Goal: Task Accomplishment & Management: Manage account settings

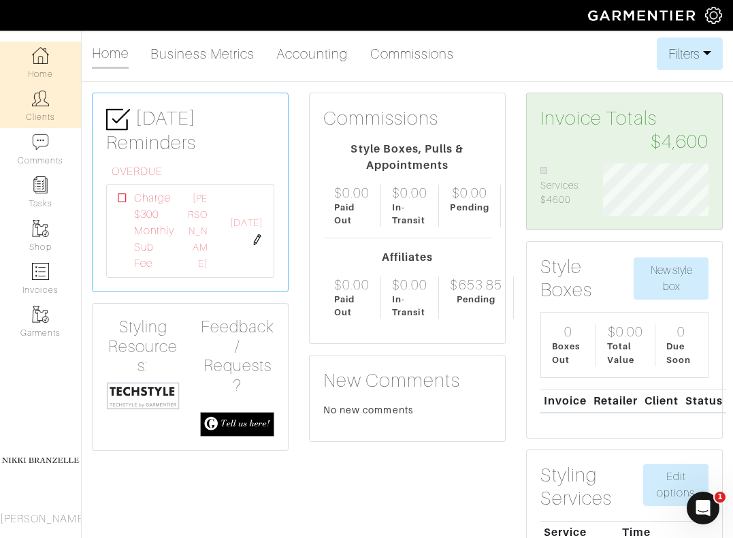
click at [56, 94] on link "Clients" at bounding box center [40, 105] width 81 height 43
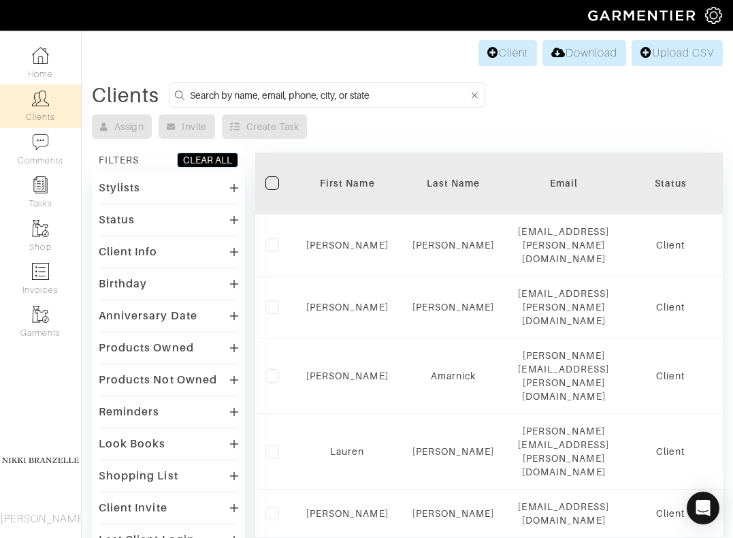
click at [220, 102] on input at bounding box center [329, 94] width 279 height 17
type input "lauren"
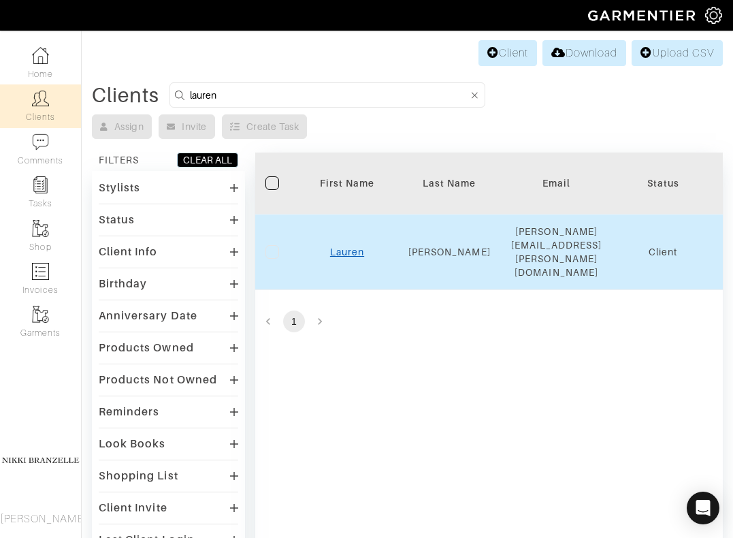
click at [346, 246] on link "Lauren" at bounding box center [347, 251] width 34 height 11
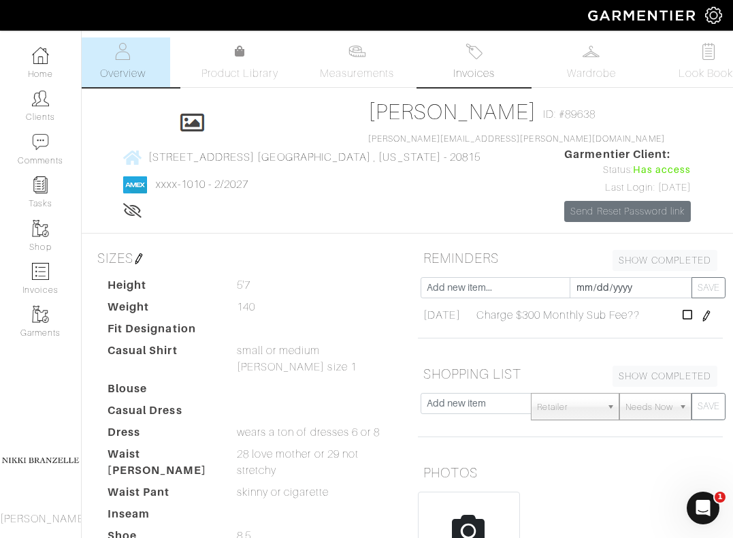
click at [473, 63] on link "Invoices" at bounding box center [474, 62] width 95 height 50
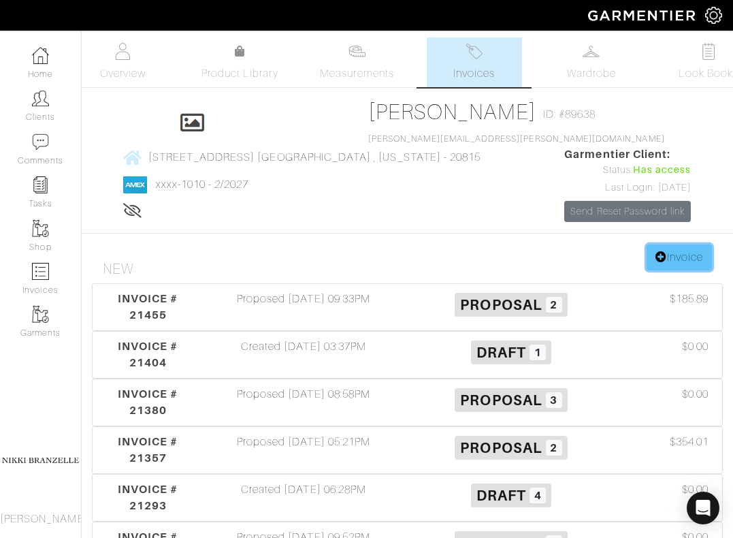
click at [676, 270] on link "Invoice" at bounding box center [679, 257] width 65 height 26
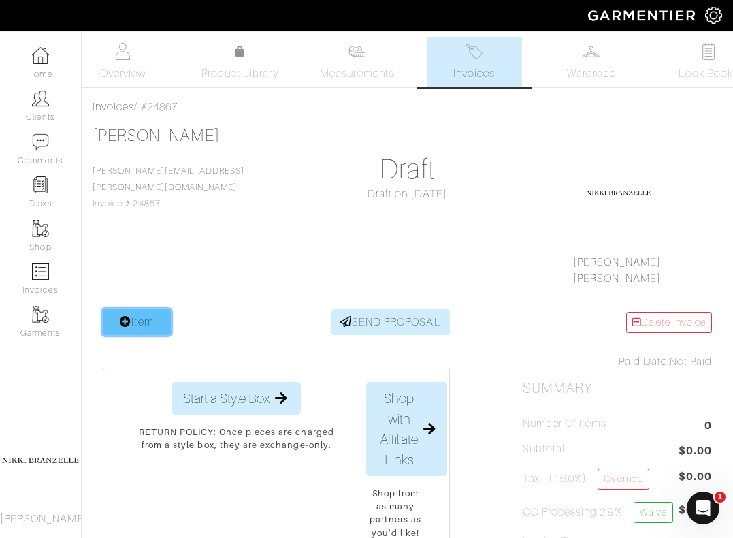
click at [118, 315] on link "Item" at bounding box center [137, 322] width 68 height 26
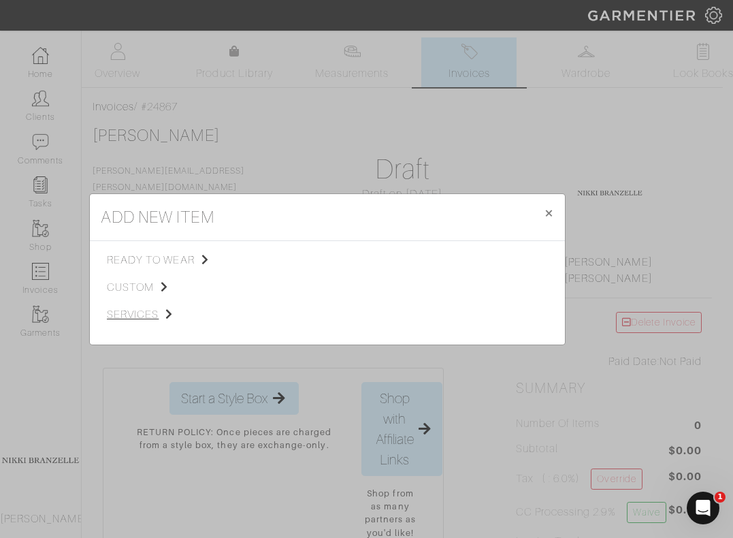
click at [135, 314] on span "services" at bounding box center [175, 314] width 137 height 16
click at [277, 263] on span "Styling Service" at bounding box center [297, 258] width 67 height 11
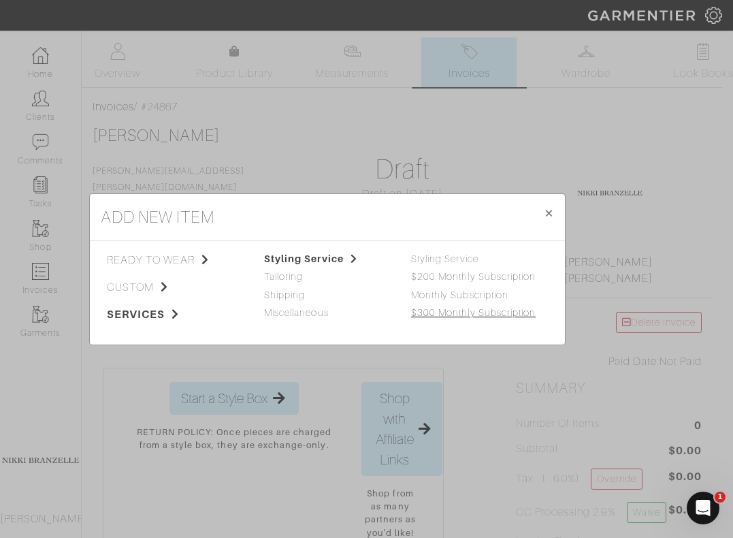
click at [432, 315] on link "$300 Monthly Subscription" at bounding box center [473, 312] width 125 height 11
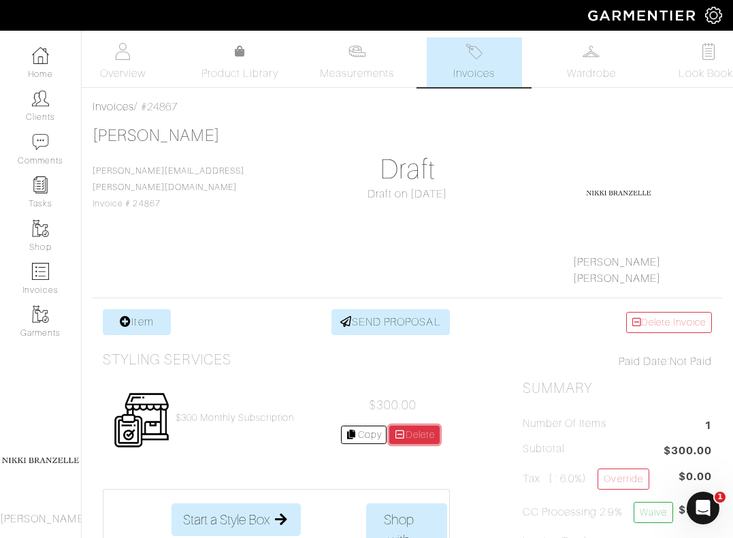
click at [425, 436] on link "Delete" at bounding box center [414, 434] width 50 height 18
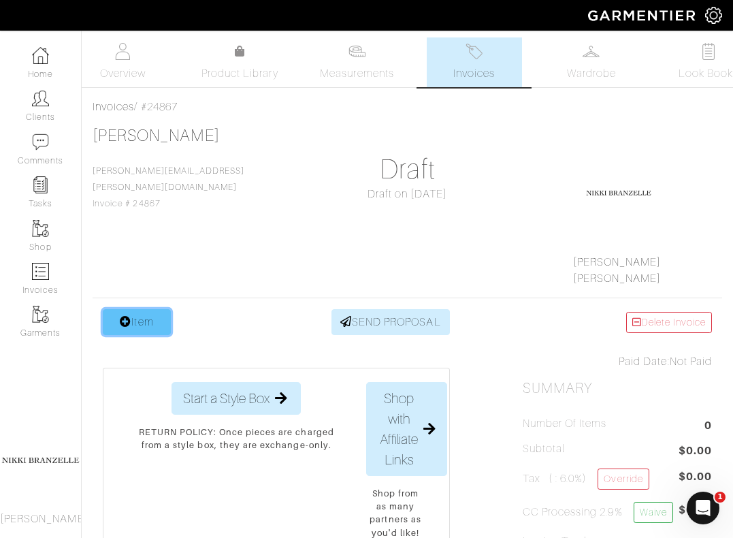
click at [140, 315] on link "Item" at bounding box center [137, 322] width 68 height 26
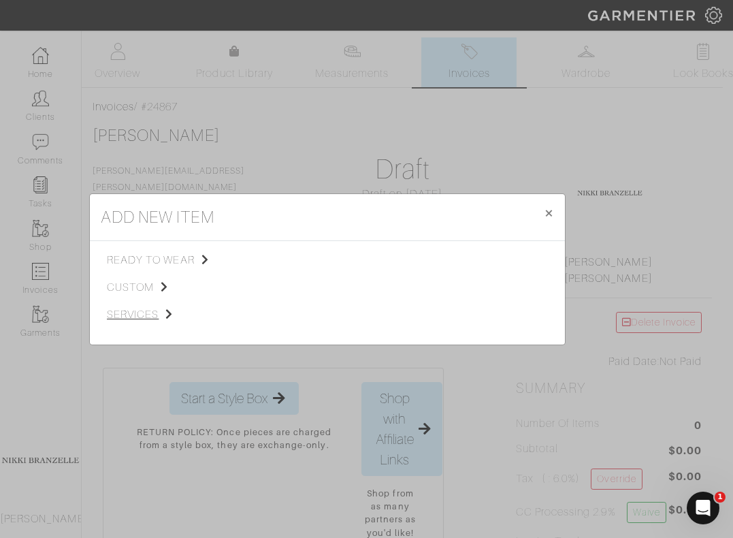
click at [140, 311] on span "services" at bounding box center [175, 314] width 137 height 16
click at [279, 260] on span "Styling Service" at bounding box center [297, 258] width 67 height 11
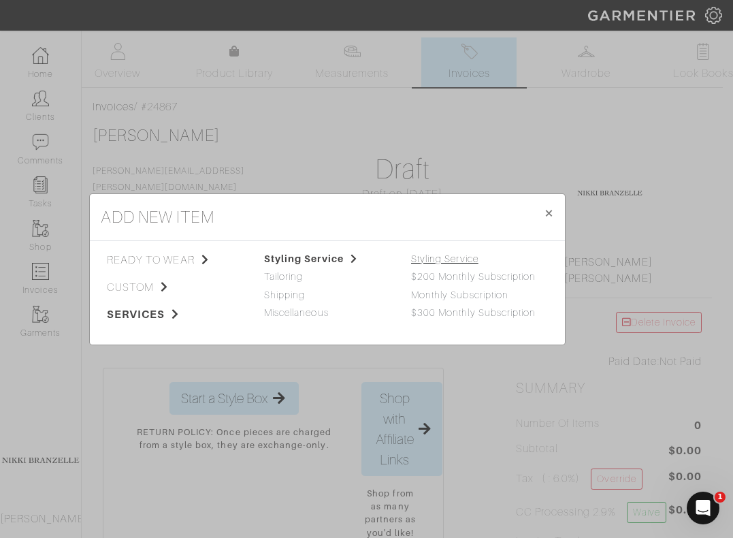
click at [439, 262] on link "Styling Service" at bounding box center [444, 258] width 67 height 11
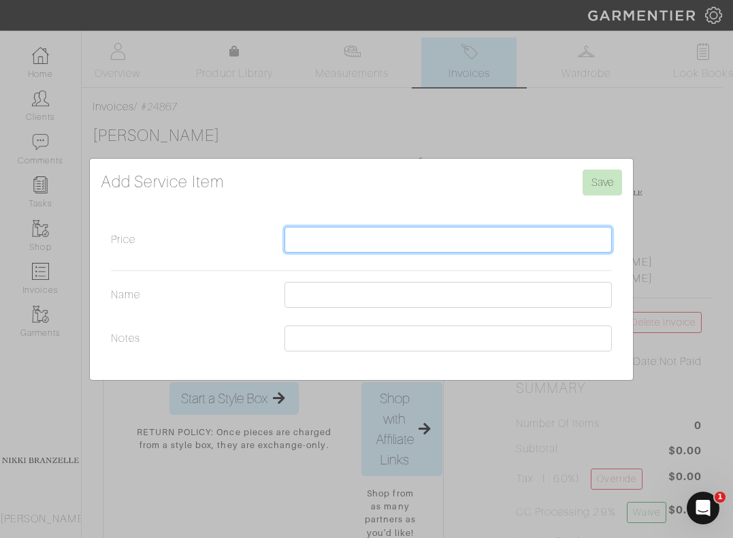
click at [347, 233] on input "Price" at bounding box center [447, 240] width 327 height 26
type input "500"
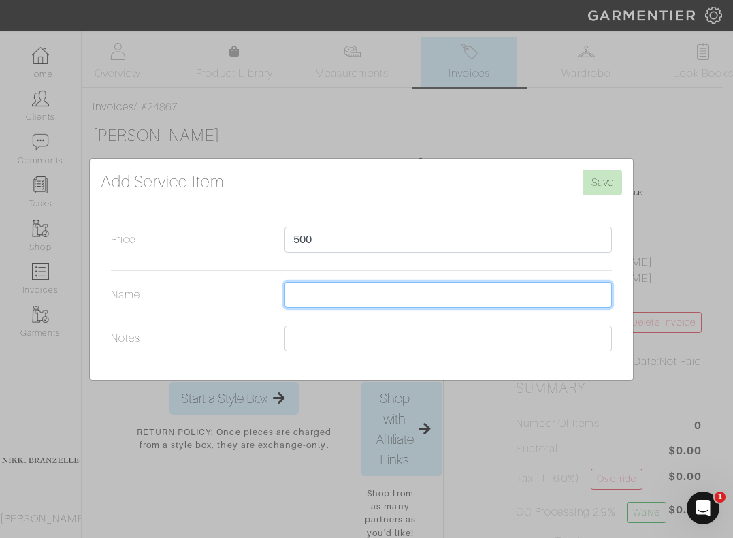
click at [336, 298] on input "Name" at bounding box center [447, 295] width 327 height 26
click at [306, 295] on input "In Person Appointment" at bounding box center [447, 295] width 327 height 26
type input "In-Person Appointment"
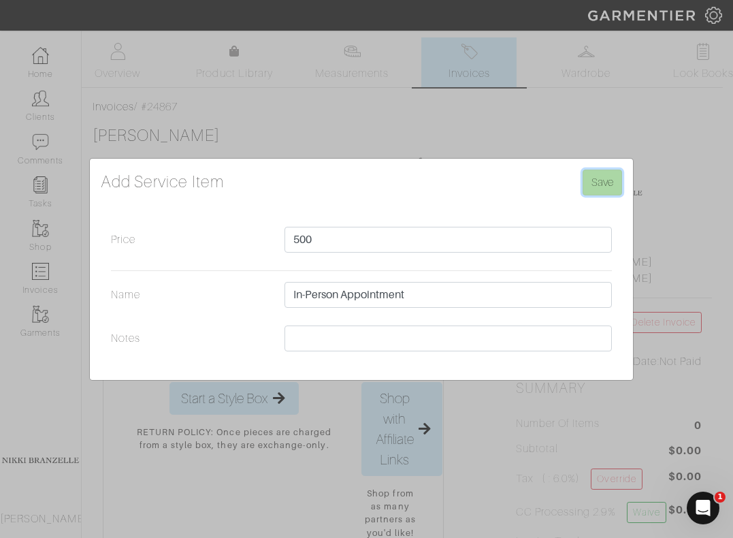
click at [614, 182] on input "Save" at bounding box center [602, 182] width 39 height 26
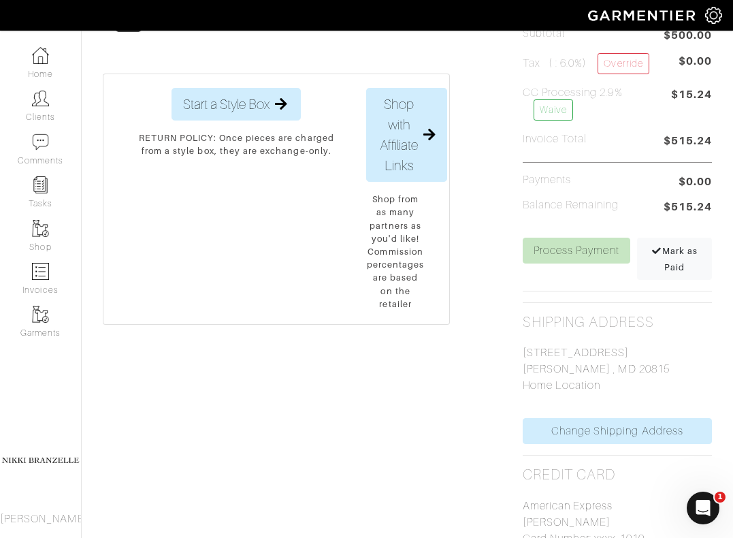
scroll to position [440, 0]
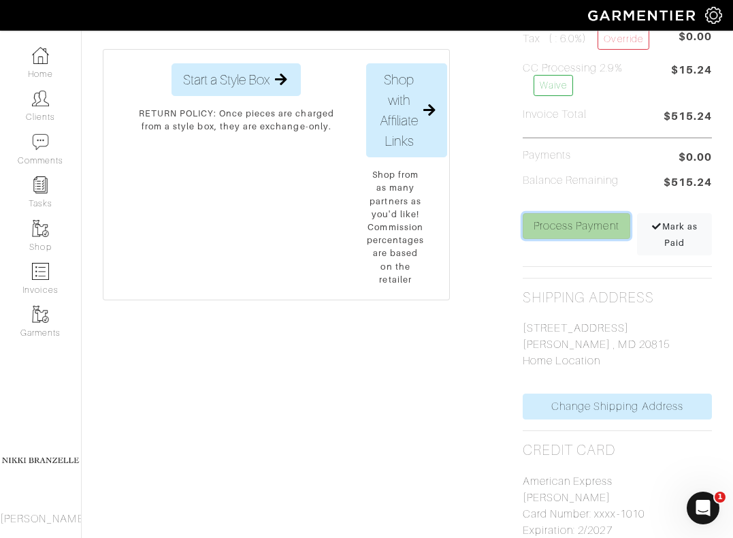
click at [603, 229] on link "Process Payment" at bounding box center [577, 226] width 108 height 26
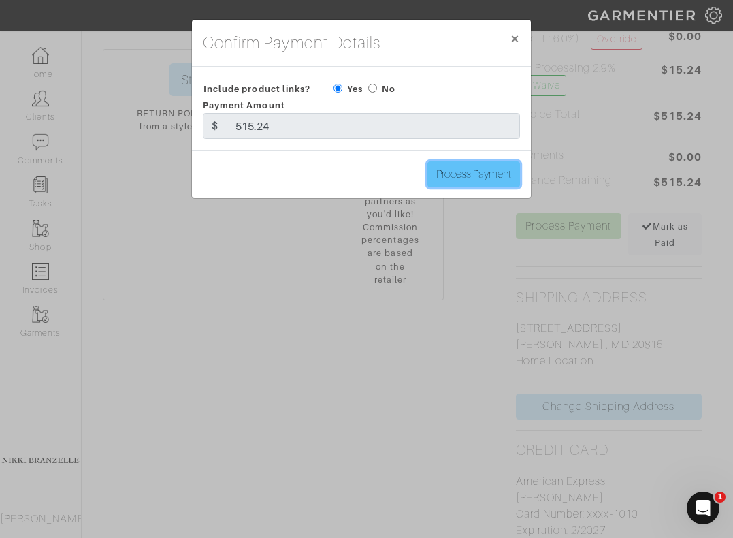
click at [439, 169] on input "Process Payment" at bounding box center [473, 174] width 93 height 26
type input "Process Payment"
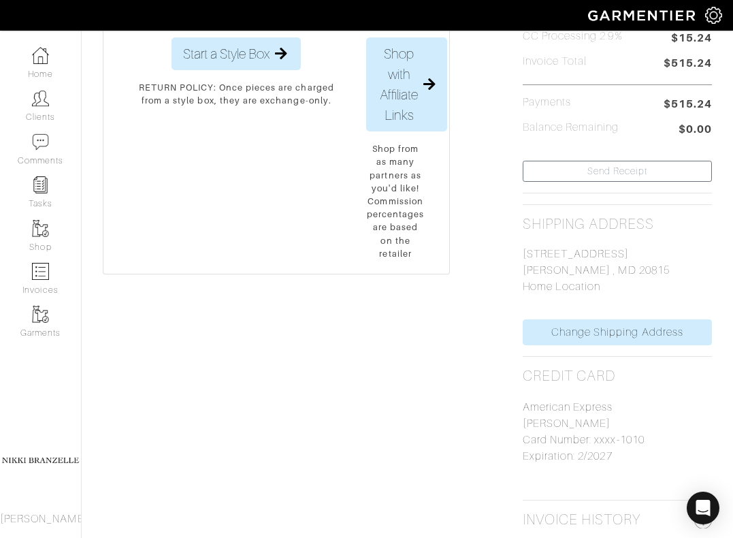
scroll to position [0, 0]
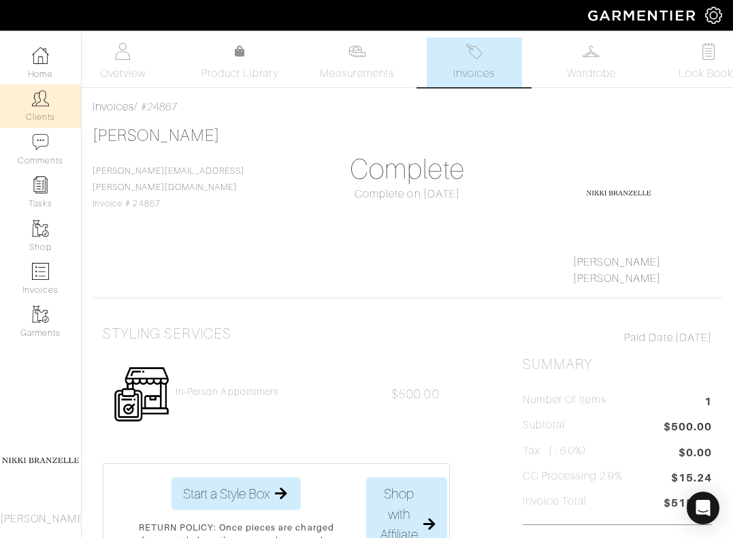
click at [42, 107] on link "Clients" at bounding box center [40, 105] width 81 height 43
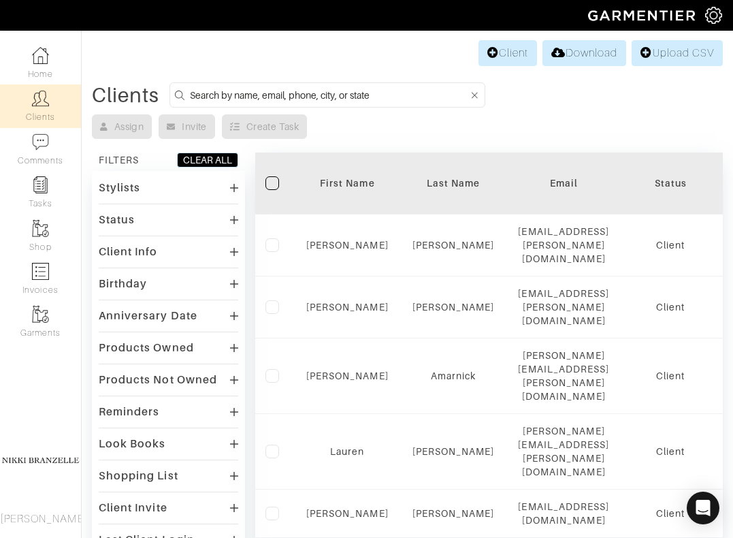
click at [235, 99] on input at bounding box center [329, 94] width 279 height 17
type input "ashley"
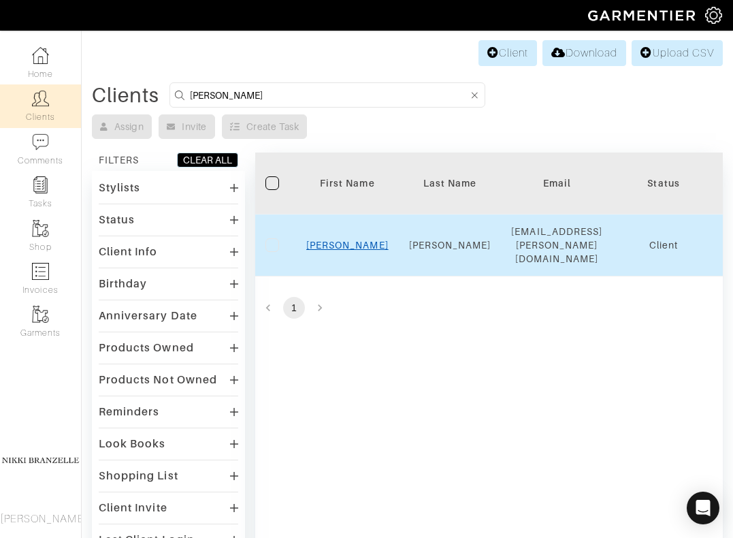
click at [346, 240] on link "Ashley" at bounding box center [347, 245] width 82 height 11
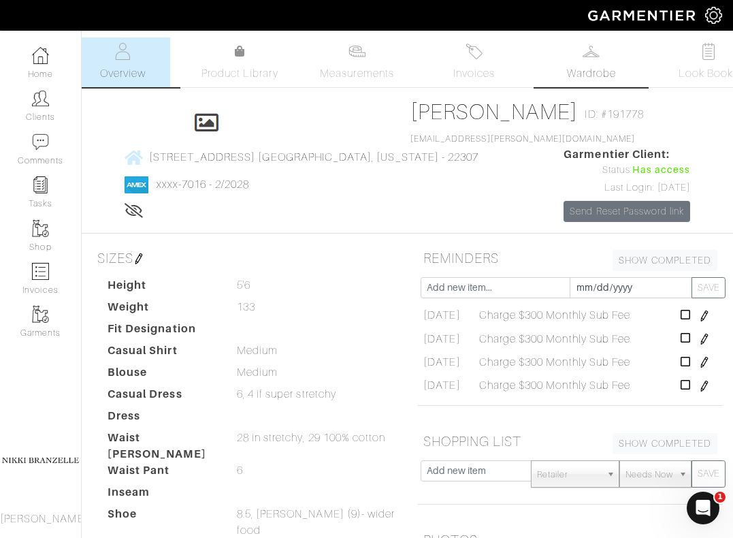
click at [589, 62] on link "Wardrobe" at bounding box center [591, 62] width 95 height 50
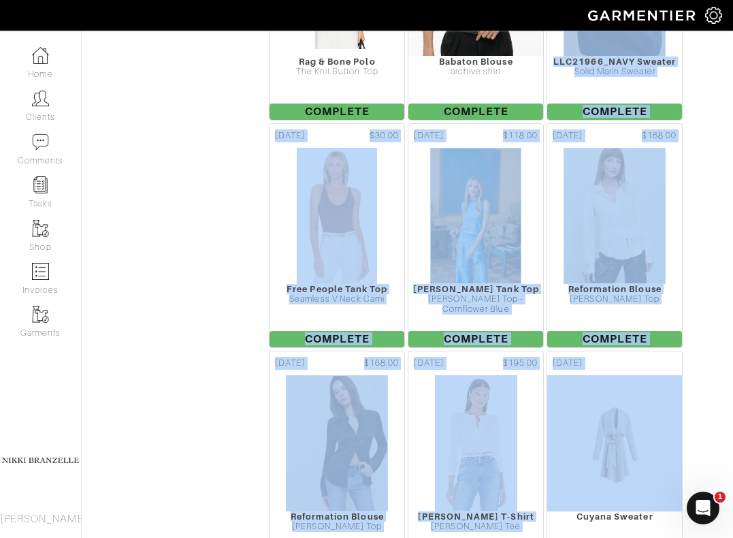
scroll to position [6672, 0]
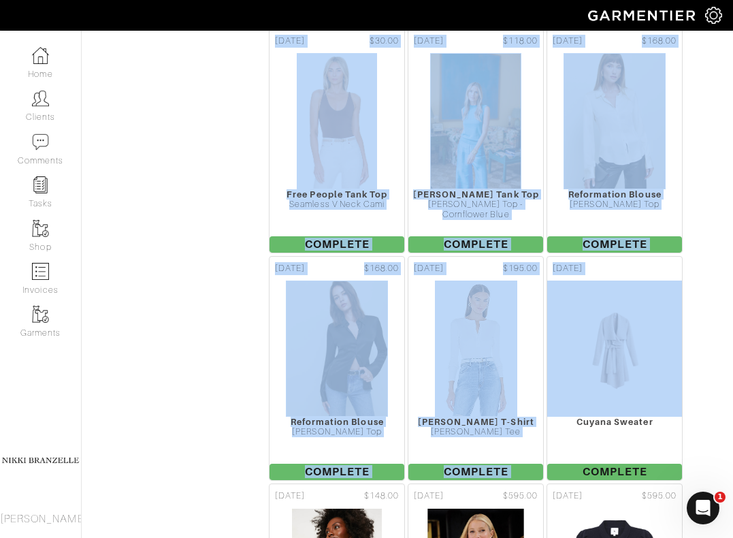
drag, startPoint x: 728, startPoint y: 373, endPoint x: 732, endPoint y: 365, distance: 8.9
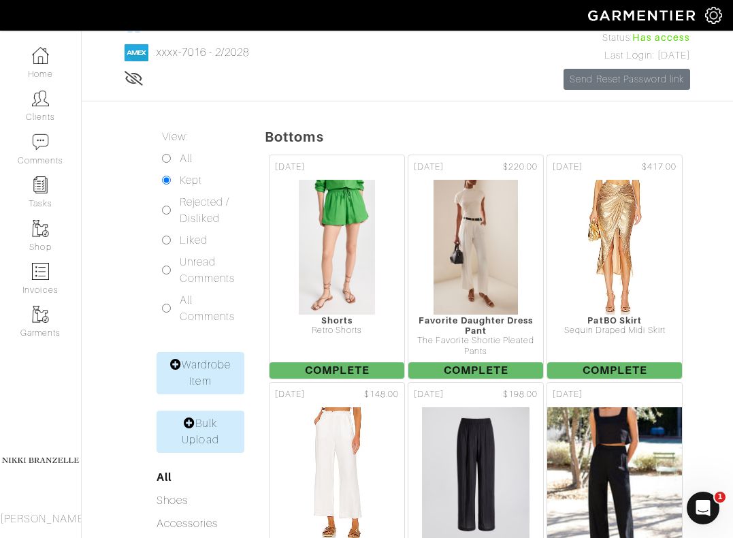
scroll to position [0, 0]
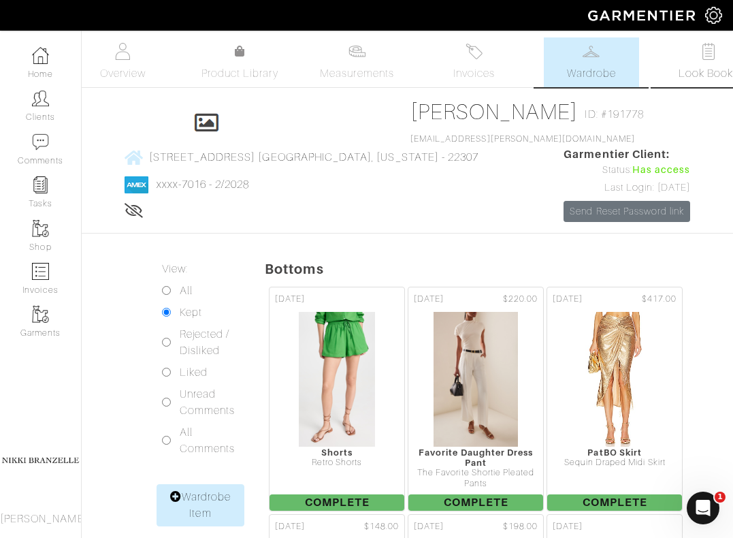
click at [684, 68] on span "Look Books" at bounding box center [709, 73] width 61 height 16
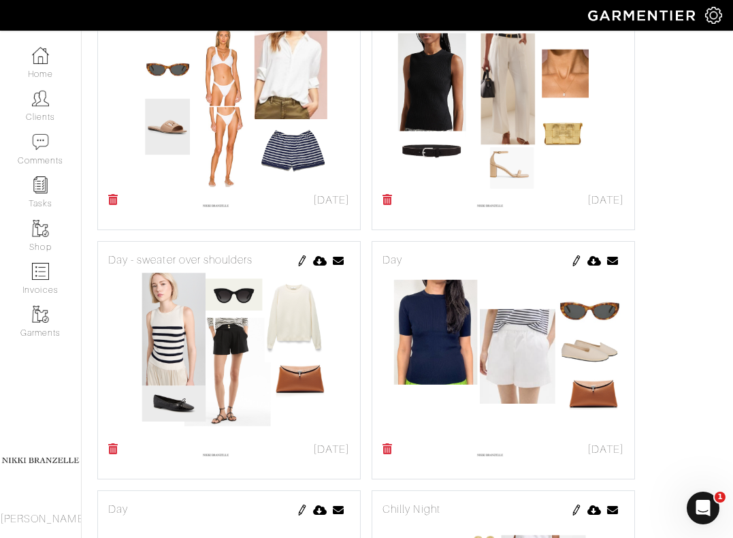
scroll to position [1172, 0]
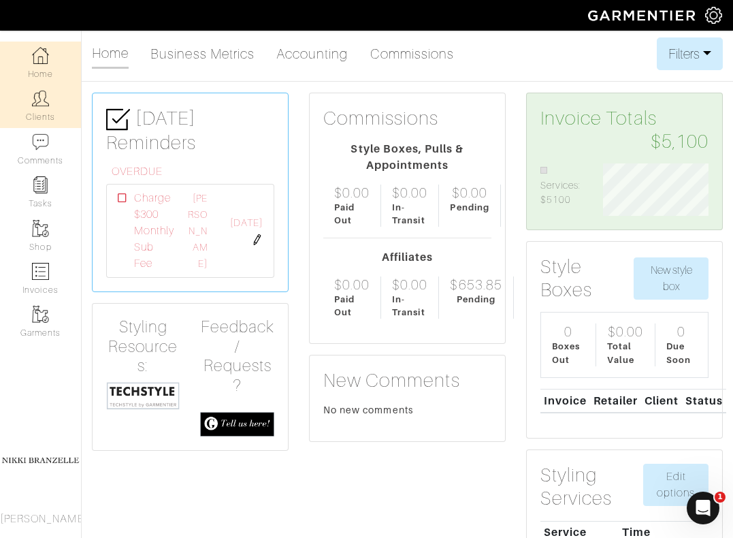
click at [51, 105] on link "Clients" at bounding box center [40, 105] width 81 height 43
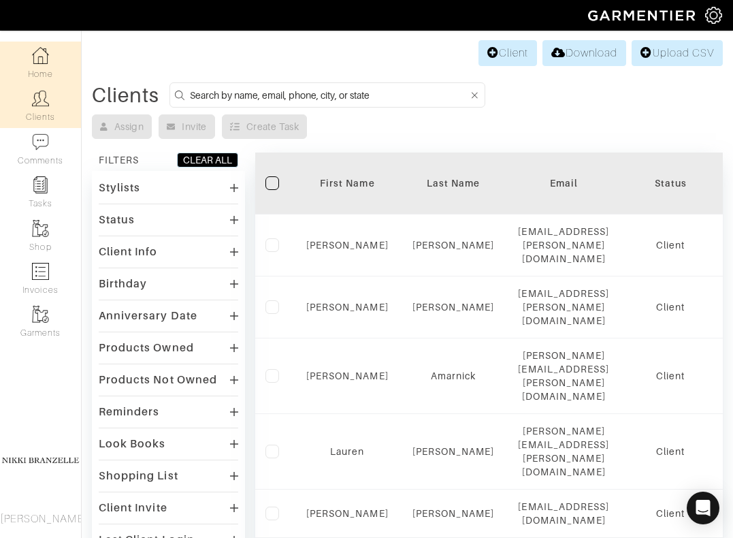
click at [50, 65] on link "Home" at bounding box center [40, 63] width 81 height 43
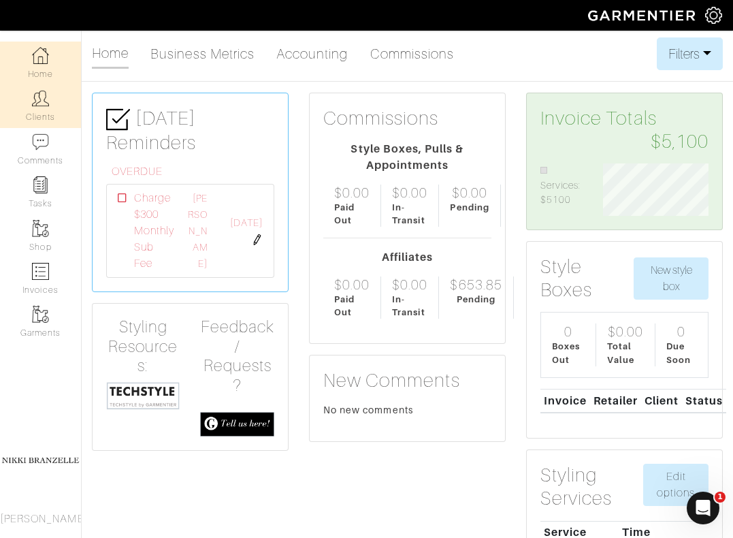
click at [39, 114] on link "Clients" at bounding box center [40, 105] width 81 height 43
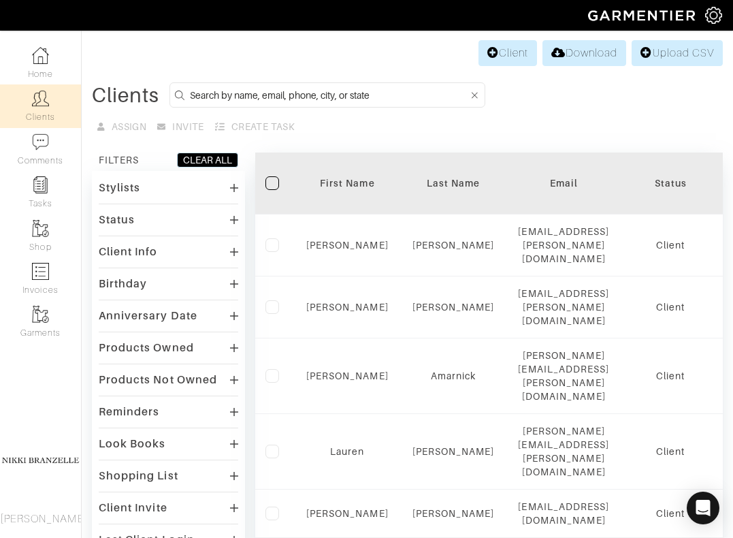
click at [315, 86] on form at bounding box center [327, 94] width 316 height 25
click at [315, 99] on input at bounding box center [329, 94] width 279 height 17
type input "lauren"
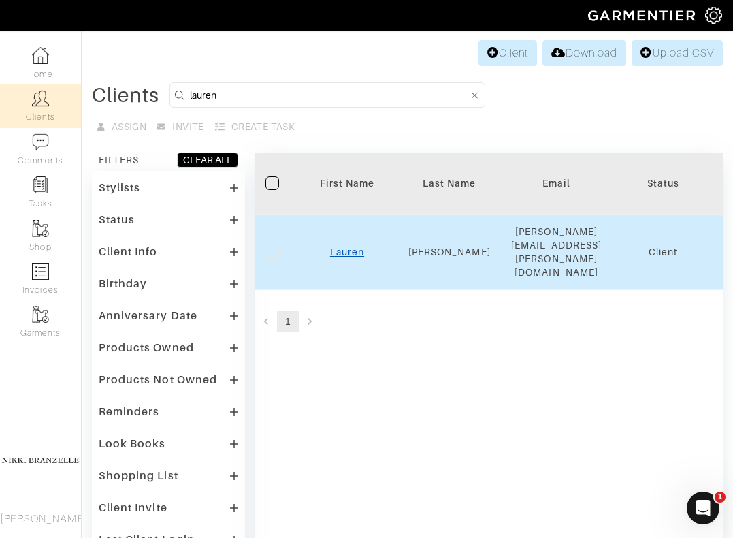
click at [349, 246] on link "Lauren" at bounding box center [347, 251] width 34 height 11
